Goal: Information Seeking & Learning: Understand process/instructions

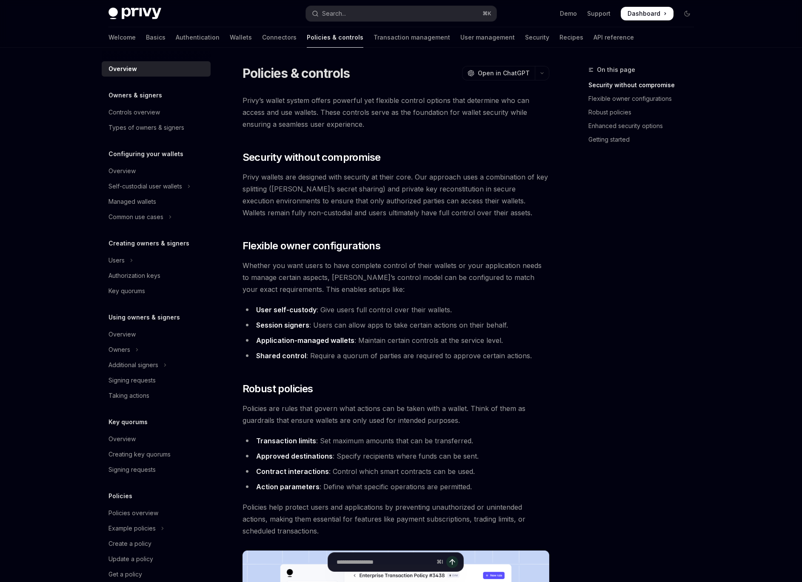
click at [448, 236] on div "Privy’s wallet system offers powerful yet flexible control options that determi…" at bounding box center [396, 525] width 307 height 860
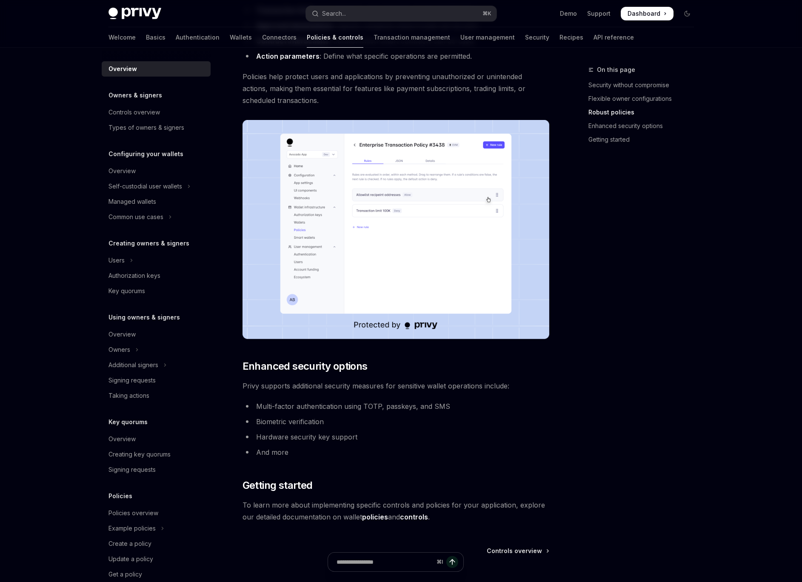
scroll to position [430, 0]
drag, startPoint x: 620, startPoint y: 301, endPoint x: 608, endPoint y: 286, distance: 19.1
click at [608, 286] on div "On this page Security without compromise Flexible owner configurations Robust p…" at bounding box center [636, 324] width 129 height 518
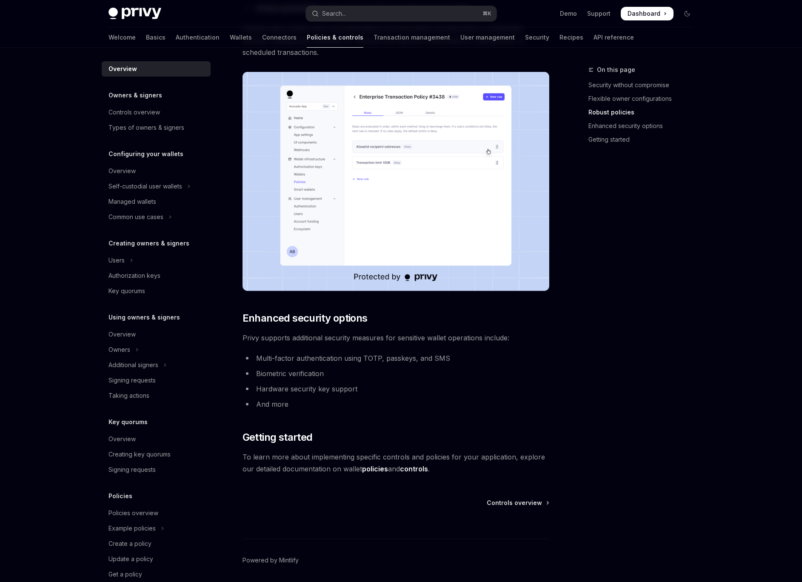
scroll to position [478, 0]
click at [596, 330] on div "On this page Security without compromise Flexible owner configurations Robust p…" at bounding box center [636, 324] width 129 height 518
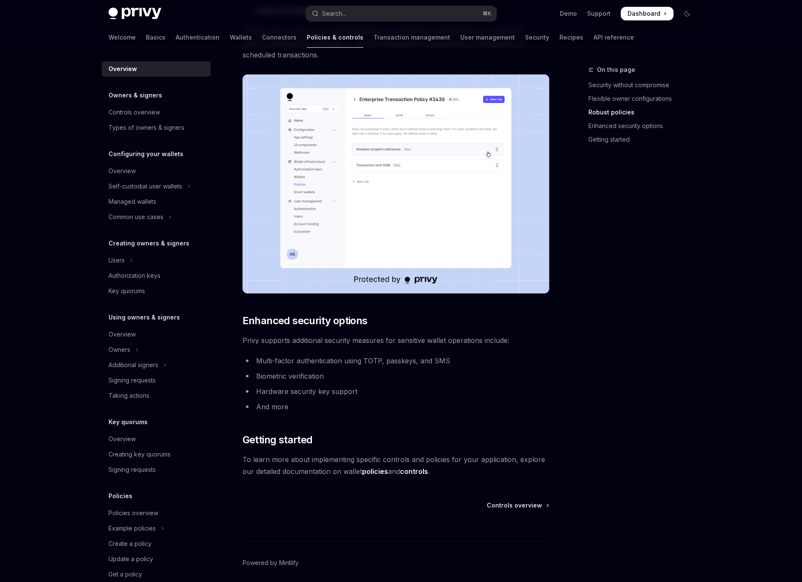
scroll to position [509, 0]
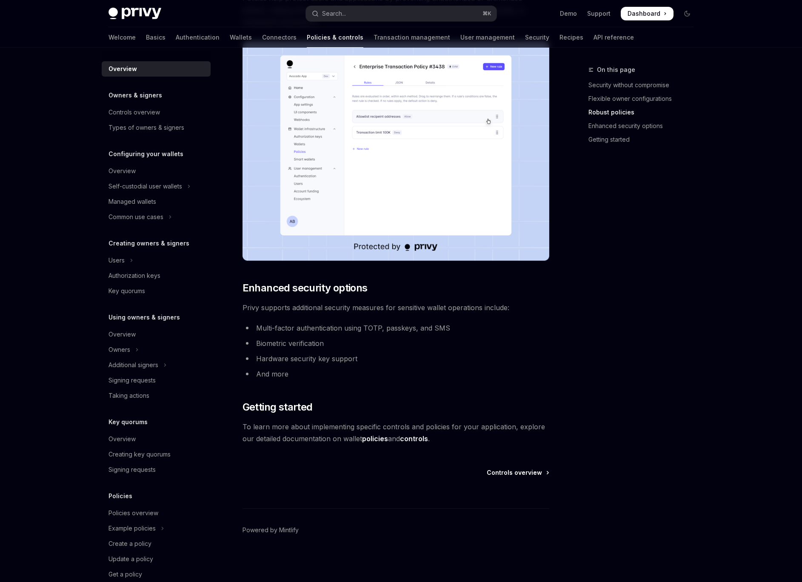
click at [513, 472] on span "Controls overview" at bounding box center [514, 473] width 55 height 9
type textarea "*"
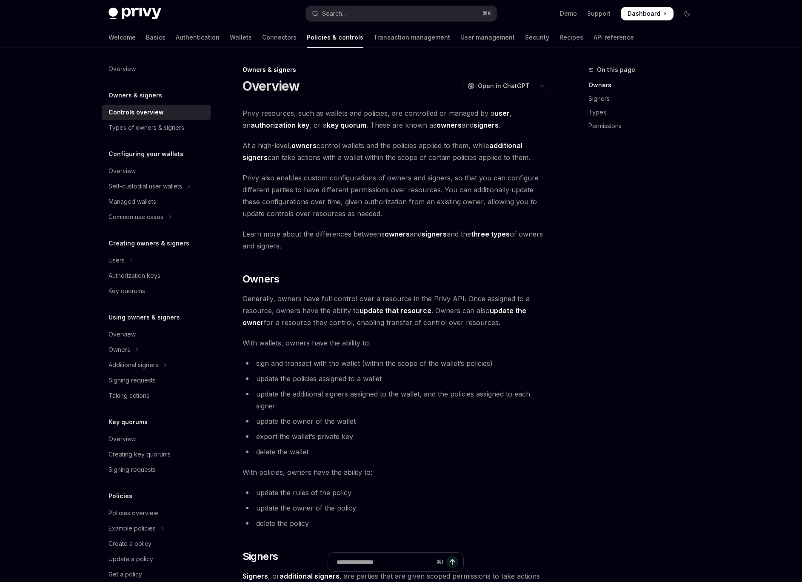
click at [644, 296] on div "On this page Owners Signers Types Permissions" at bounding box center [636, 324] width 129 height 518
click at [629, 361] on div "On this page Owners Signers Types Permissions" at bounding box center [636, 324] width 129 height 518
click at [565, 249] on div "On this page Owners Signers Types Permissions Owners & signers Overview OpenAI …" at bounding box center [401, 575] width 599 height 1055
